Goal: Transaction & Acquisition: Purchase product/service

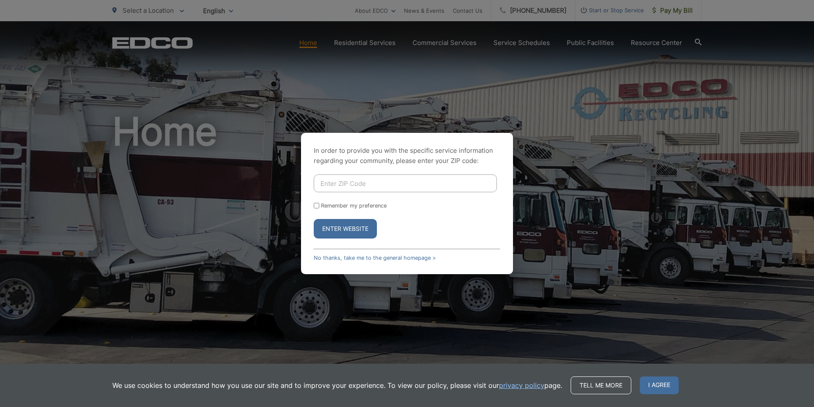
click at [364, 190] on input "Enter ZIP Code" at bounding box center [405, 183] width 183 height 18
type input "92083"
click at [316, 206] on input "Remember my preference" at bounding box center [317, 206] width 6 height 6
checkbox input "true"
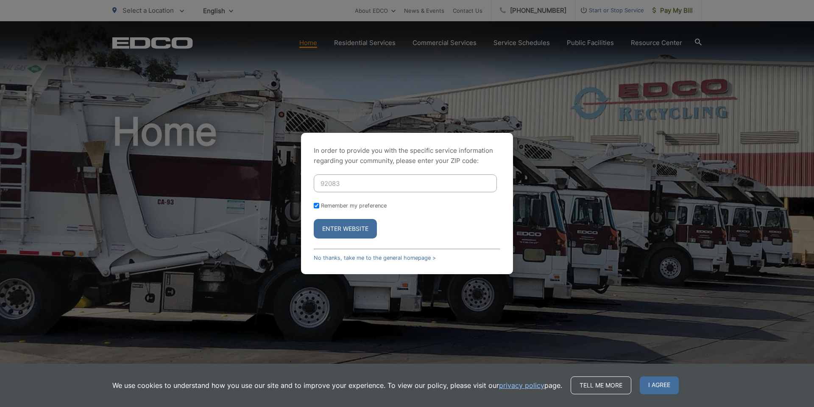
click at [335, 227] on button "Enter Website" at bounding box center [345, 229] width 63 height 20
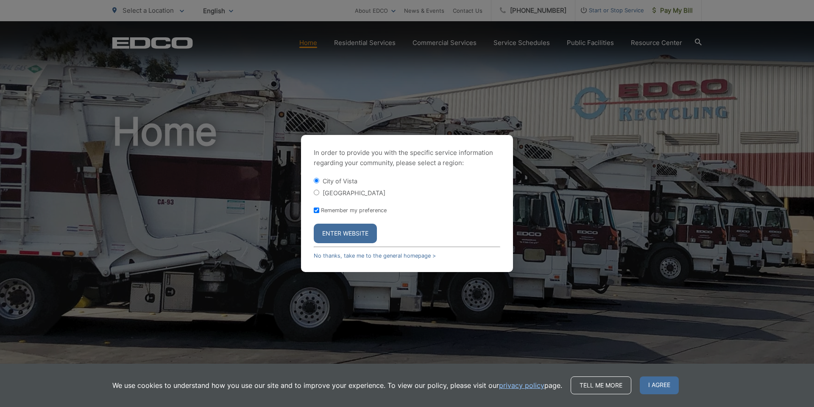
click at [349, 229] on button "Enter Website" at bounding box center [345, 234] width 63 height 20
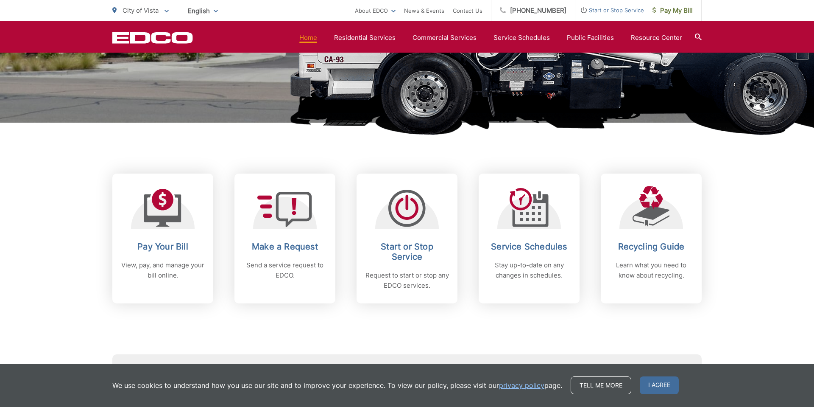
scroll to position [250, 0]
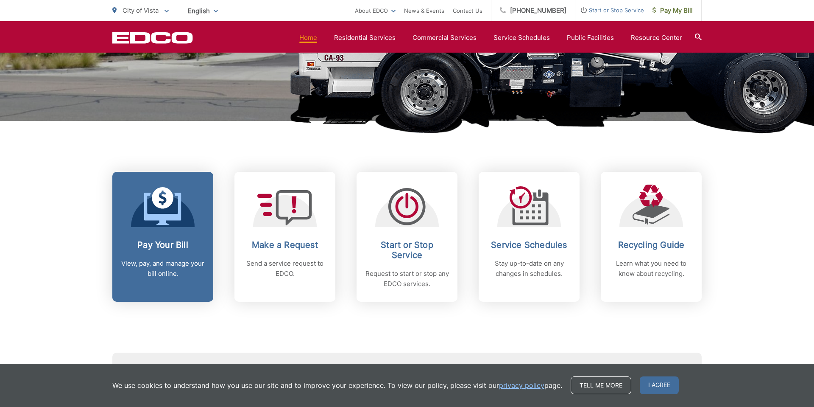
click at [149, 203] on icon at bounding box center [162, 206] width 37 height 38
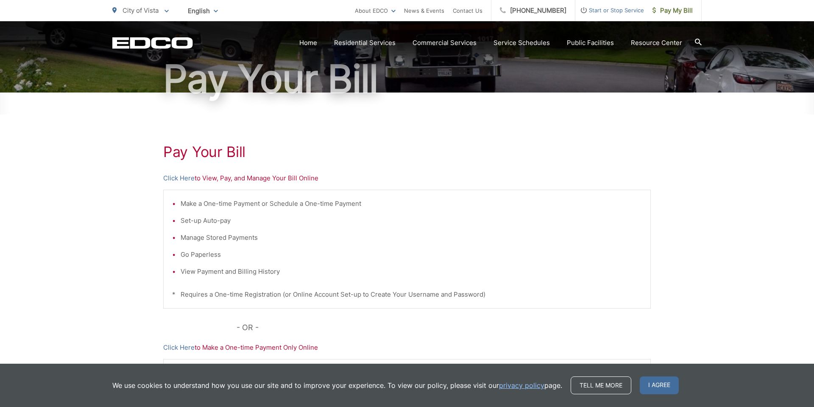
scroll to position [80, 0]
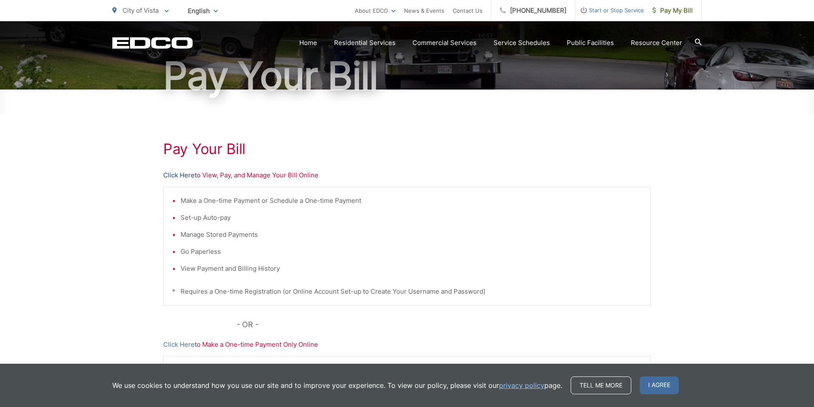
click at [171, 176] on link "Click Here" at bounding box center [178, 175] width 31 height 10
